Goal: Check status: Check status

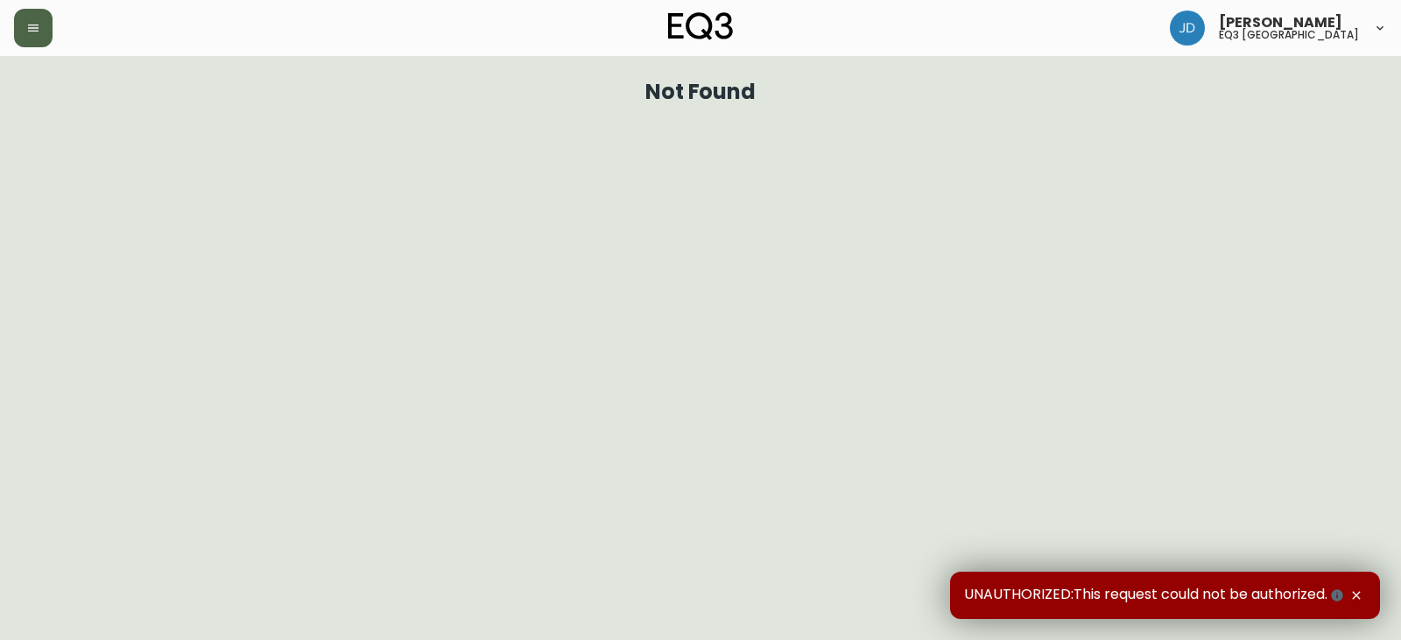
click at [35, 28] on icon "button" at bounding box center [33, 28] width 14 height 14
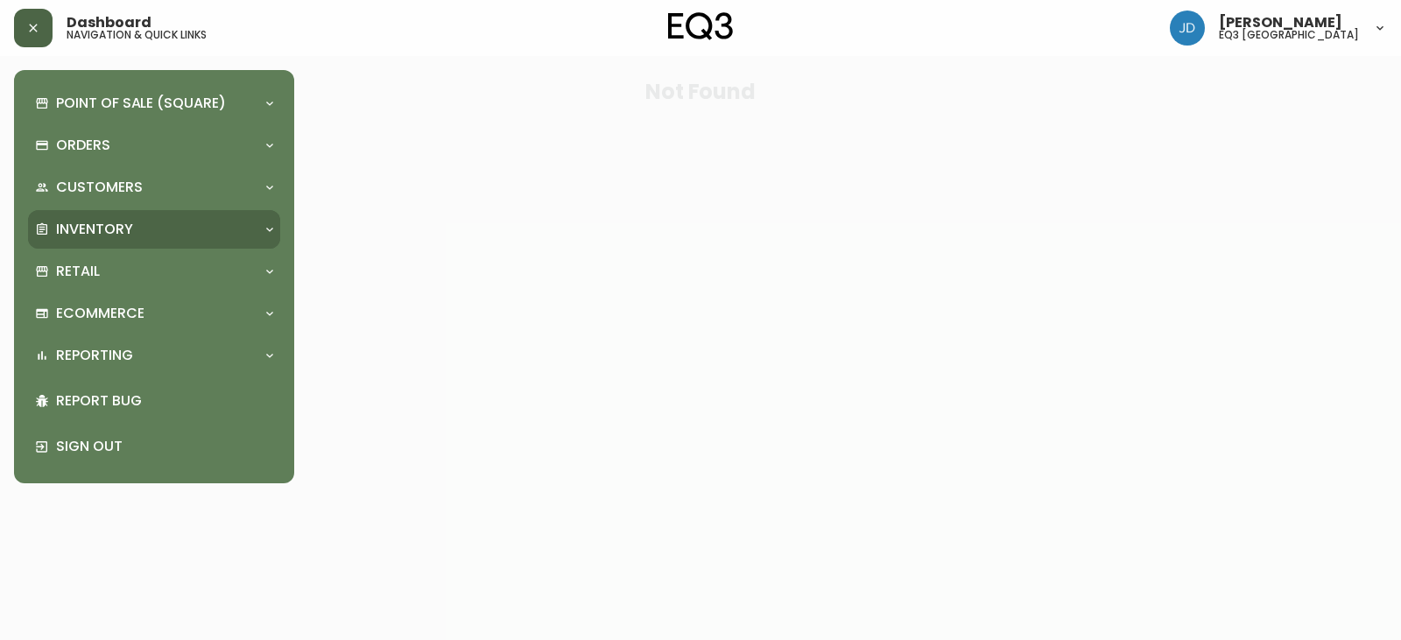
click at [79, 220] on p "Inventory" at bounding box center [94, 229] width 77 height 19
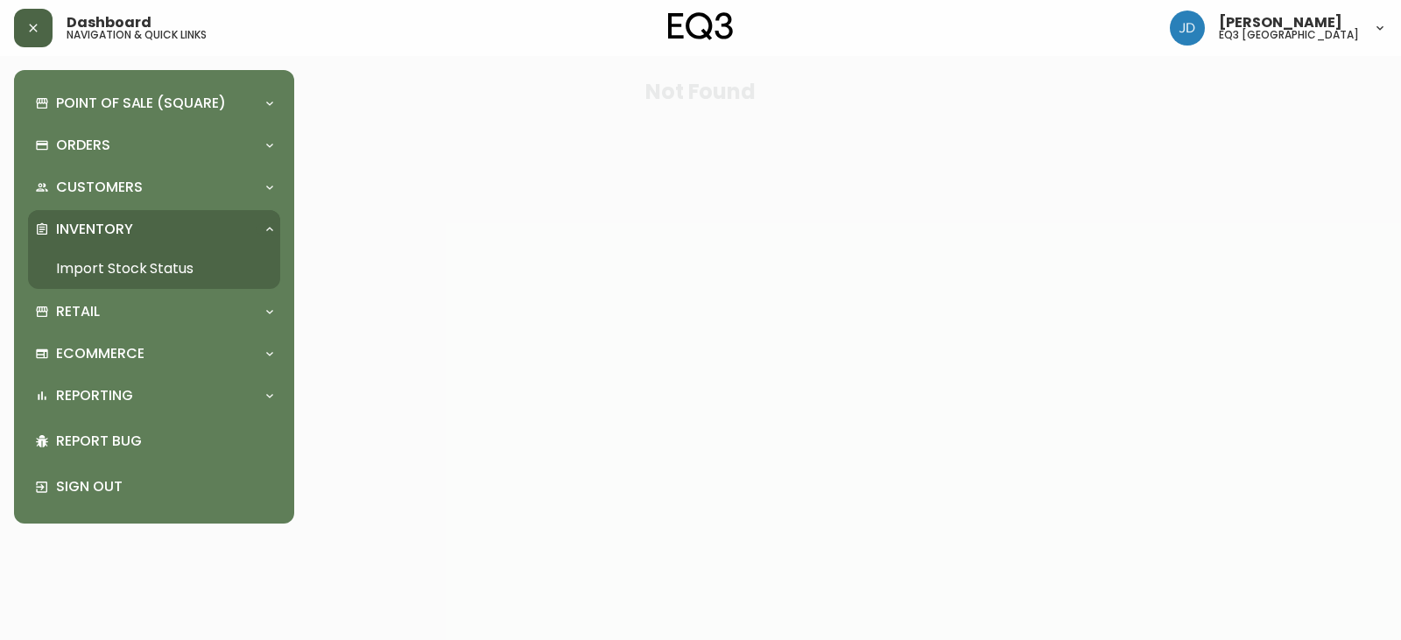
click at [96, 271] on link "Import Stock Status" at bounding box center [154, 269] width 252 height 40
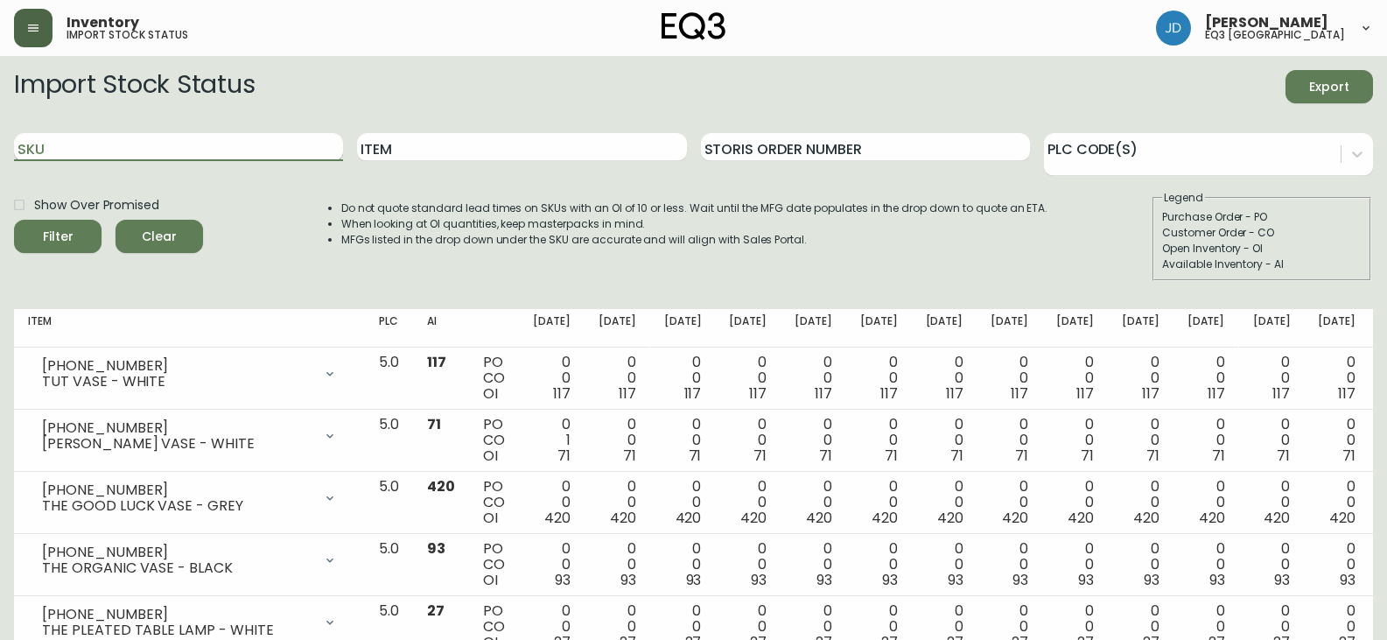
click at [124, 140] on input "SKU" at bounding box center [178, 147] width 329 height 28
paste input "3190-795-0"
type input "3190-795-0"
click at [14, 220] on button "Filter" at bounding box center [58, 236] width 88 height 33
